Goal: Check status: Check status

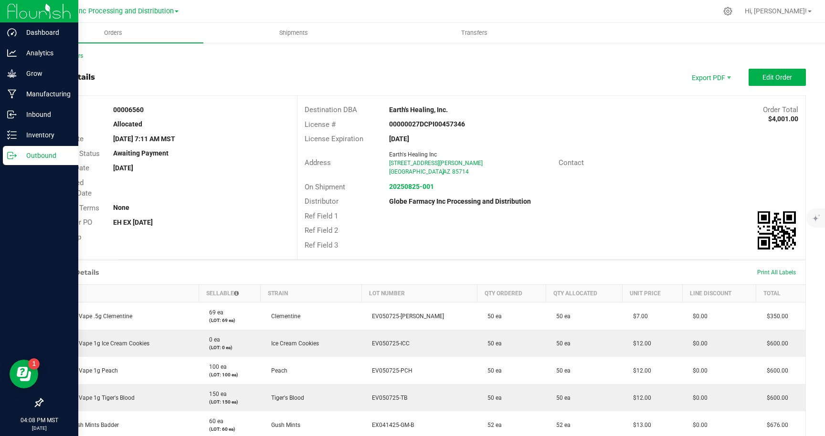
click at [40, 154] on p "Outbound" at bounding box center [45, 155] width 57 height 11
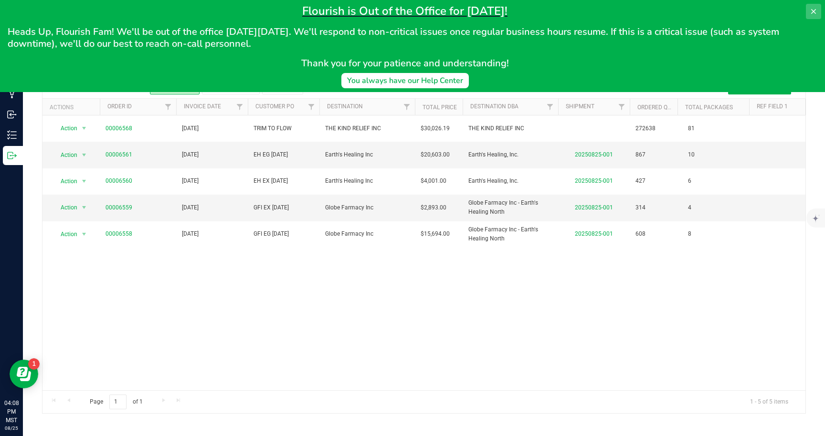
click at [815, 10] on icon at bounding box center [813, 11] width 5 height 5
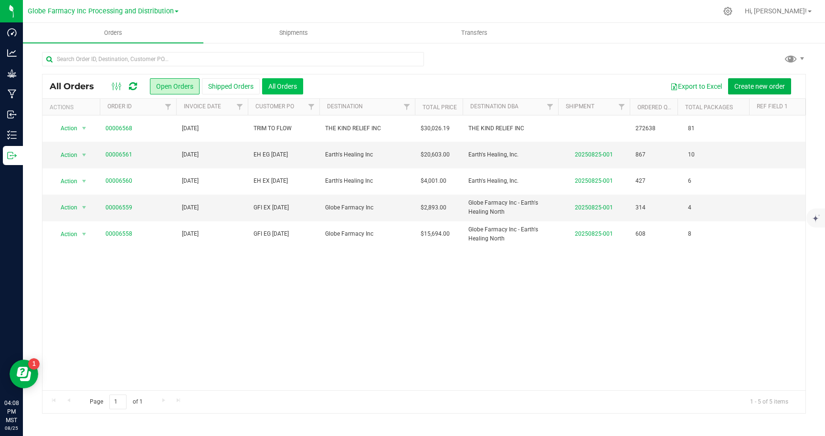
click at [270, 85] on button "All Orders" at bounding box center [282, 86] width 41 height 16
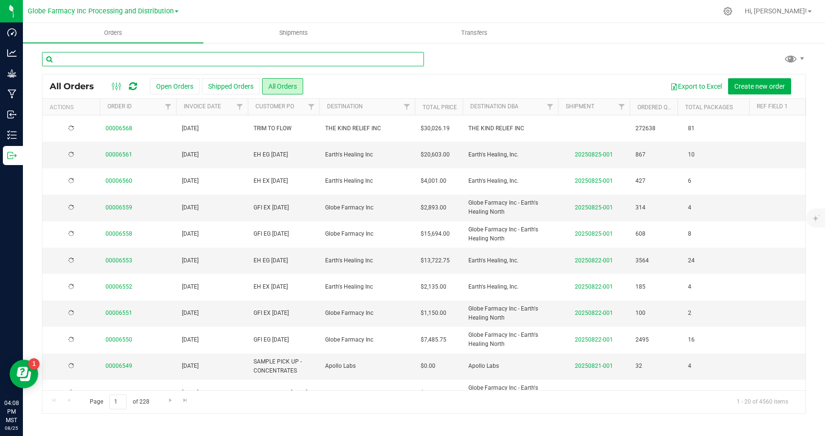
click at [337, 58] on input "text" at bounding box center [233, 59] width 382 height 14
type input "mfused"
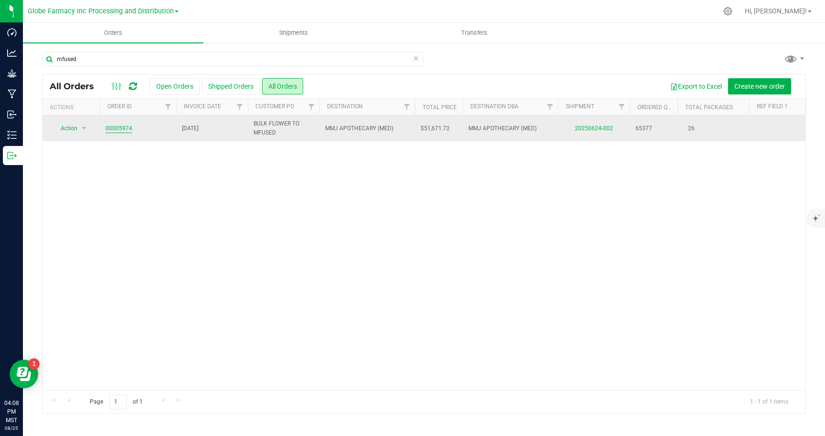
click at [126, 127] on link "00005974" at bounding box center [119, 128] width 27 height 9
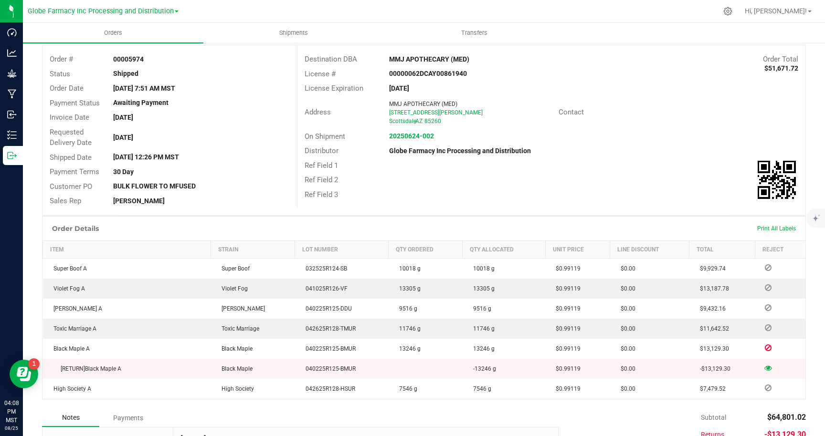
scroll to position [54, 0]
